Goal: Task Accomplishment & Management: Manage account settings

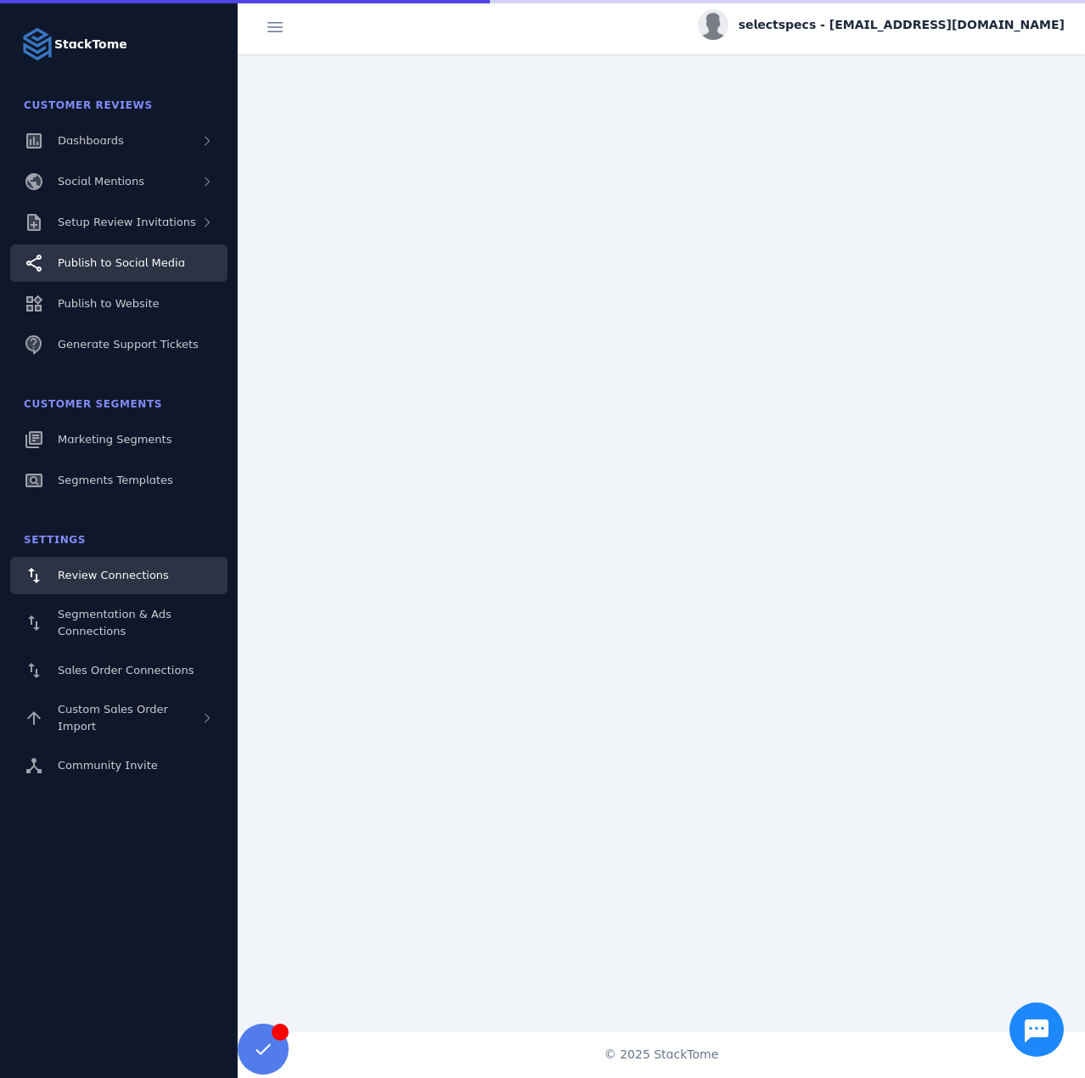
click at [159, 252] on link "Publish to Social Media" at bounding box center [118, 263] width 217 height 37
click at [146, 228] on span "Setup Review Invitations" at bounding box center [127, 222] width 138 height 13
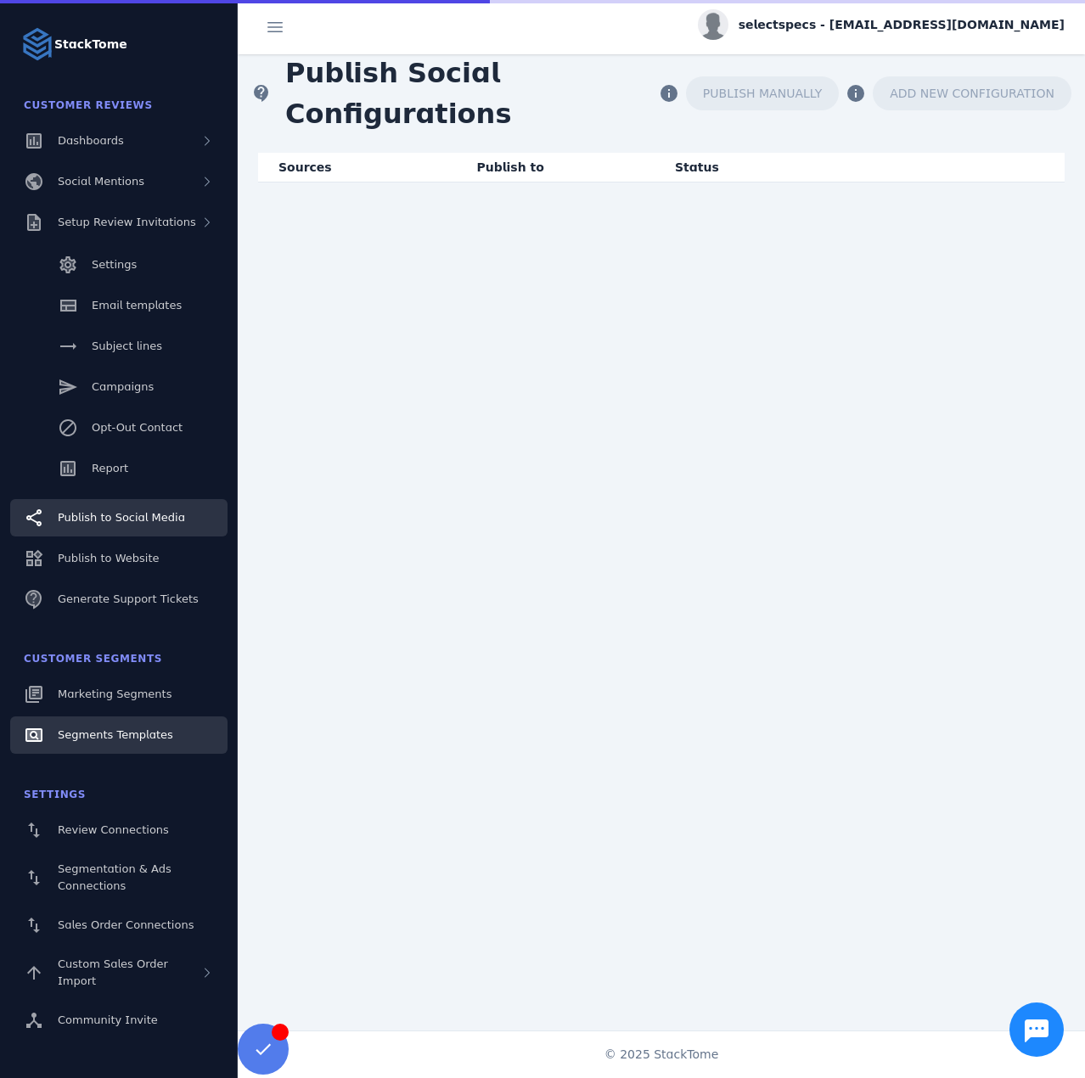
click at [138, 642] on fuse-vertical-navigation-group-item "Customer Segments Marketing Segments Segments Templates" at bounding box center [119, 699] width 238 height 115
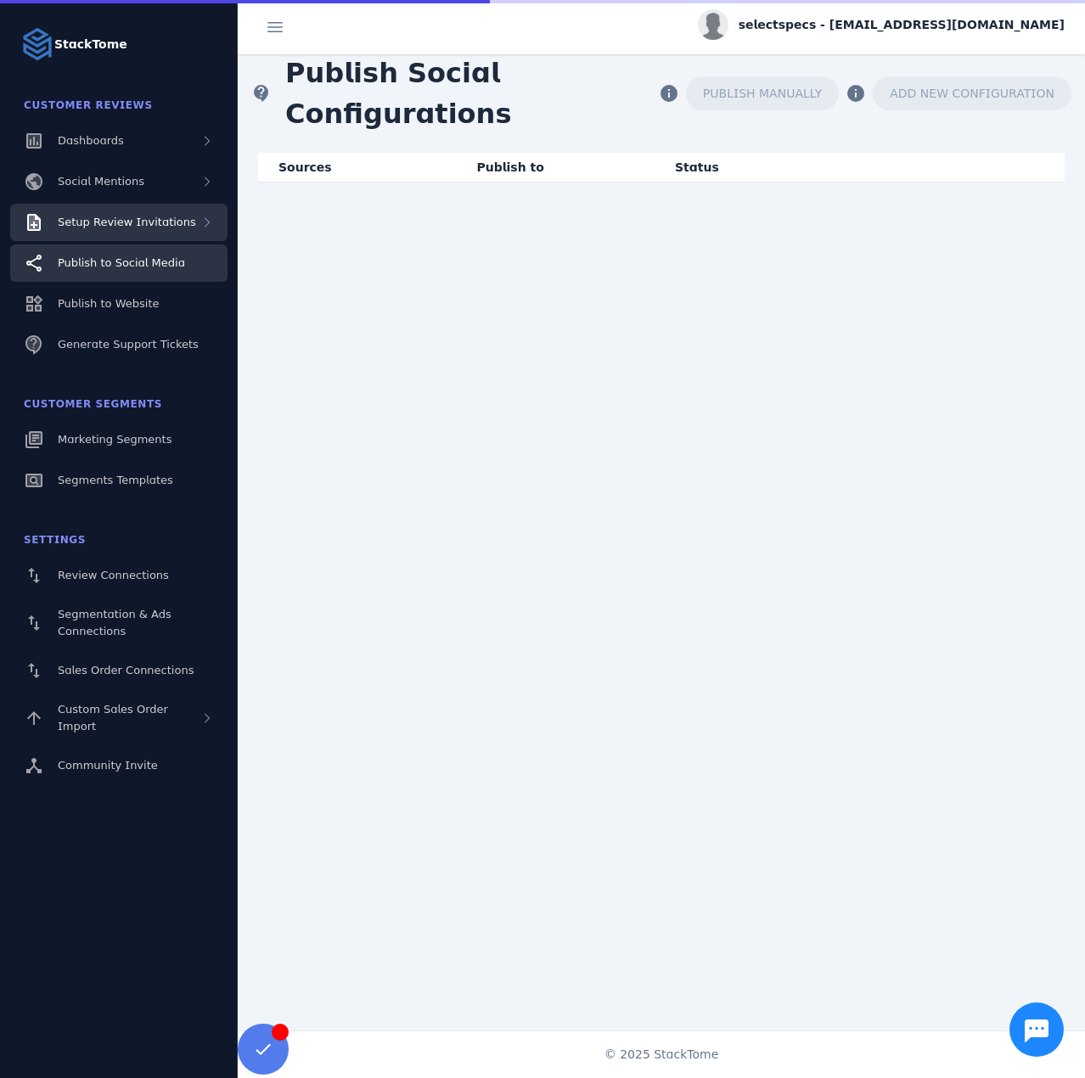
click at [136, 234] on div "Setup Review Invitations" at bounding box center [118, 222] width 217 height 37
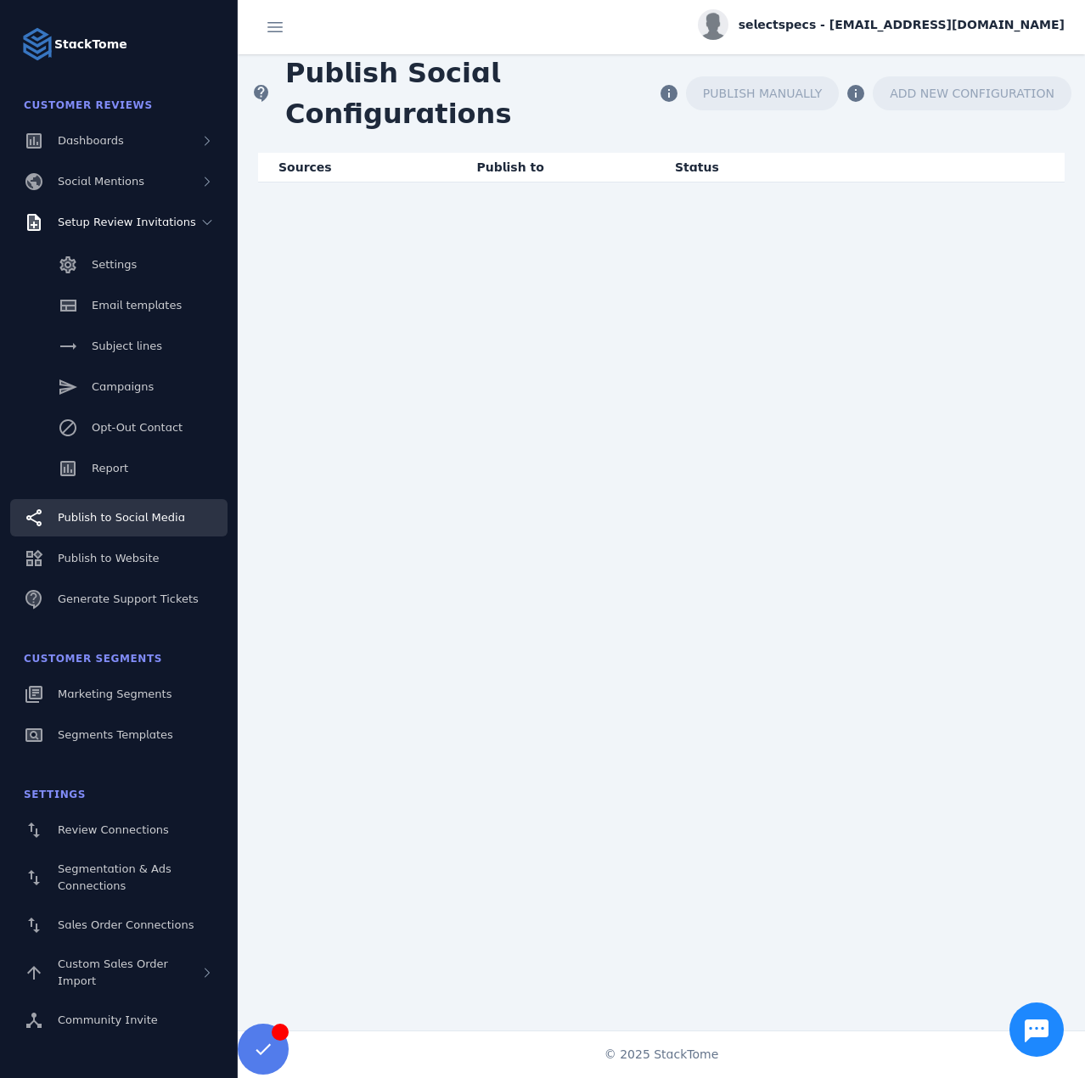
click at [135, 449] on div "Settings Email templates Subject lines Campaigns Opt-Out Contact Report" at bounding box center [119, 368] width 238 height 255
click at [137, 459] on link "Report" at bounding box center [118, 468] width 217 height 37
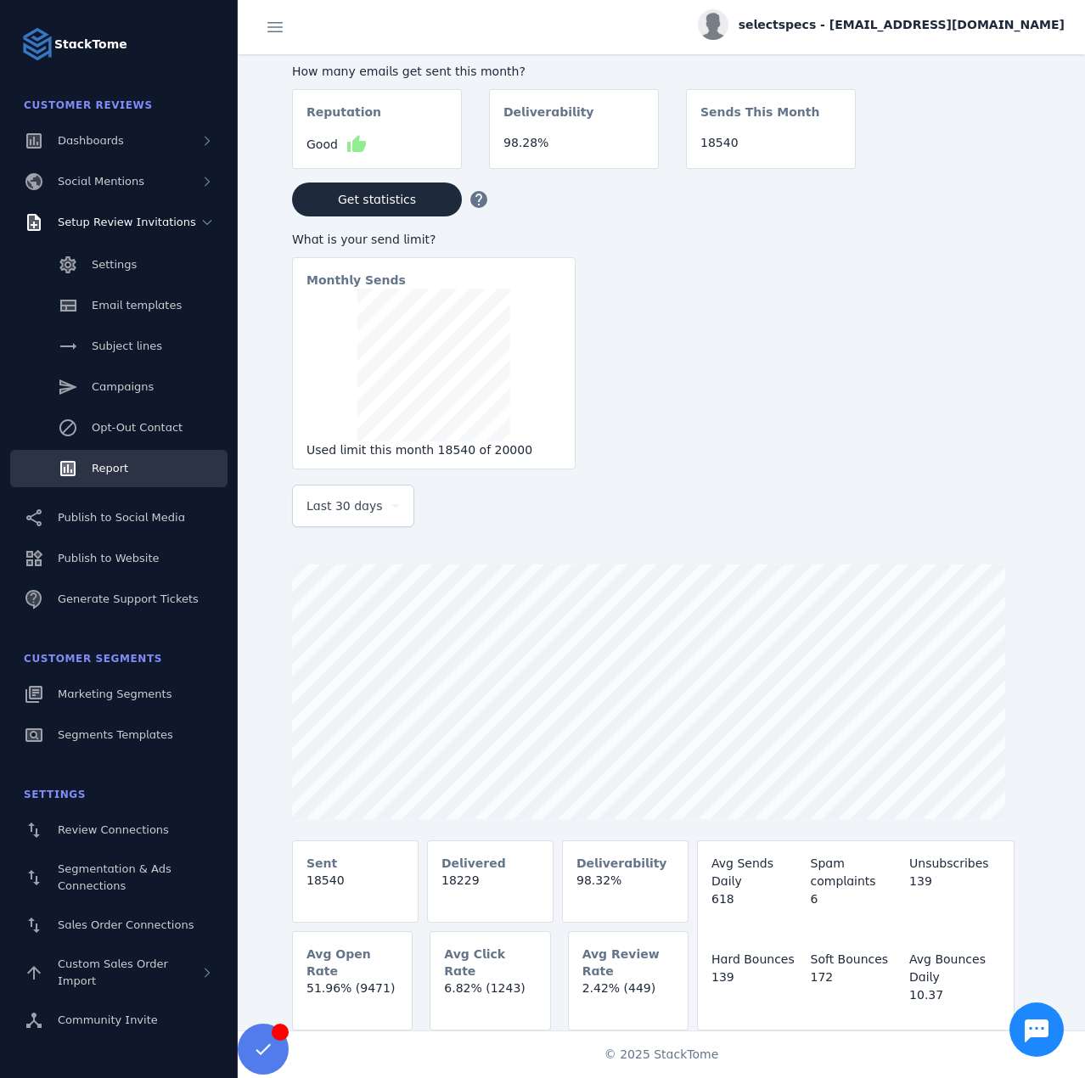
click at [370, 502] on span "Last 30 days" at bounding box center [345, 506] width 76 height 20
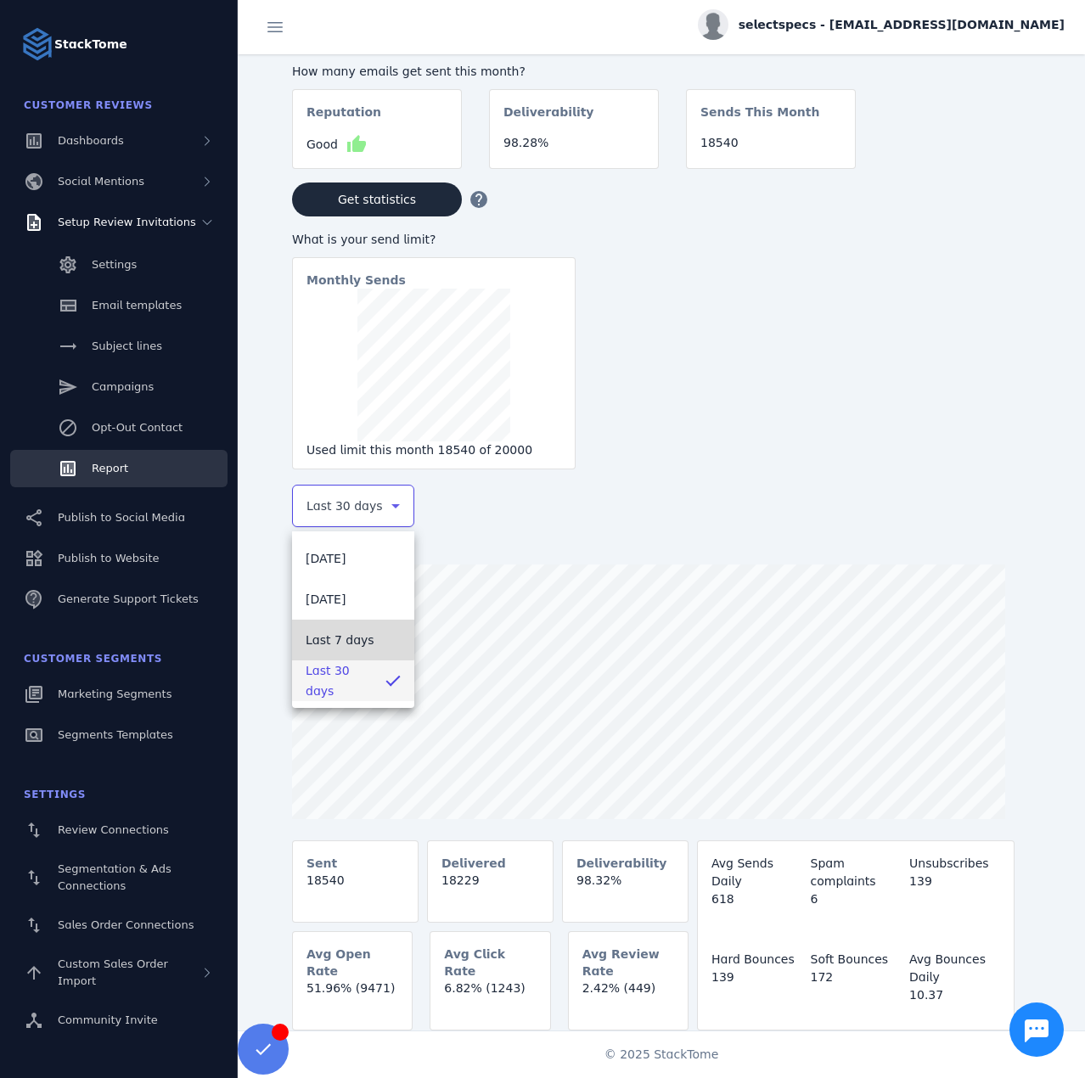
click at [351, 639] on span "Last 7 days" at bounding box center [340, 640] width 69 height 20
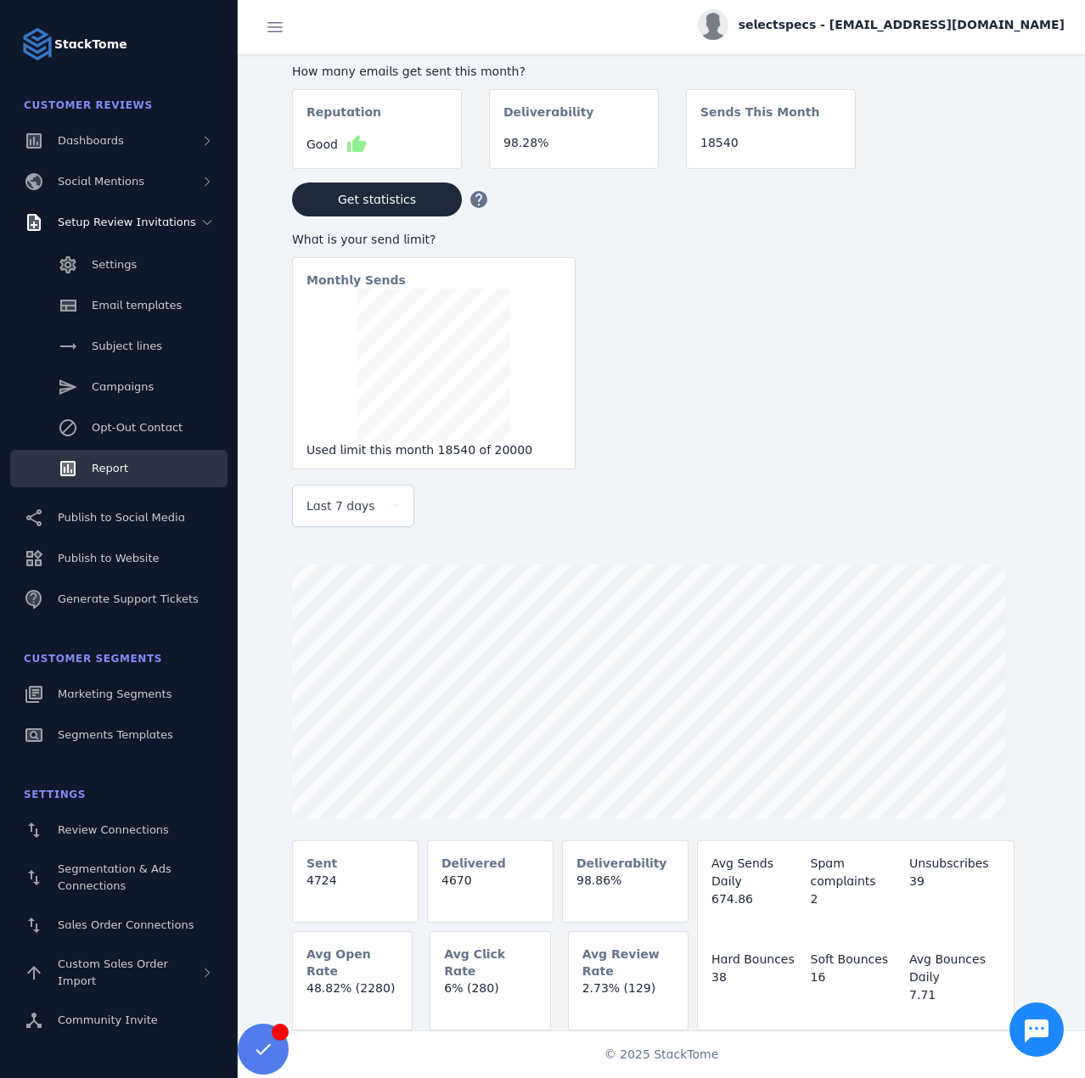
click at [903, 23] on span "selectspecs - [EMAIL_ADDRESS][DOMAIN_NAME]" at bounding box center [902, 25] width 326 height 18
click at [987, 158] on span "Sign out" at bounding box center [1011, 164] width 49 height 20
